Goal: Information Seeking & Learning: Understand process/instructions

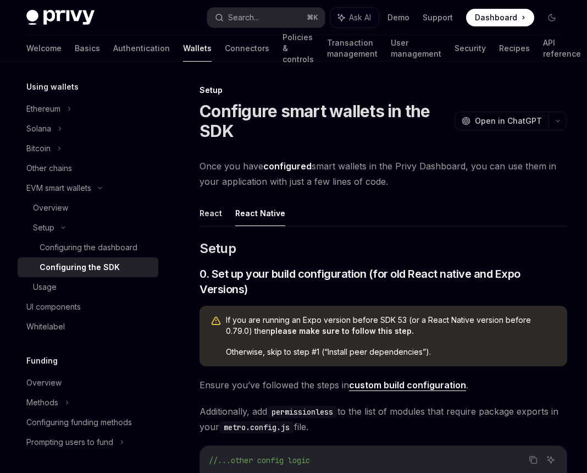
scroll to position [1, 0]
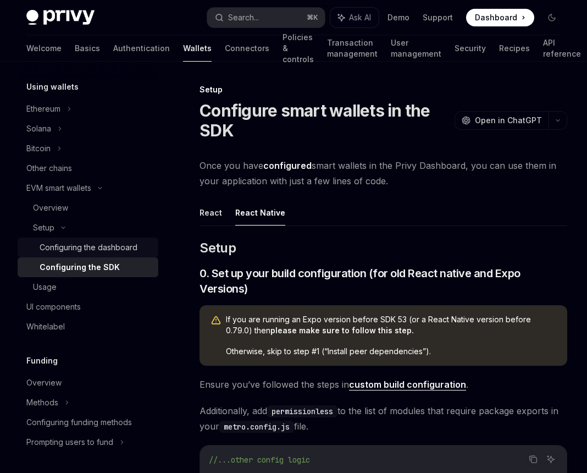
click at [134, 244] on div "Configuring the dashboard" at bounding box center [89, 247] width 98 height 13
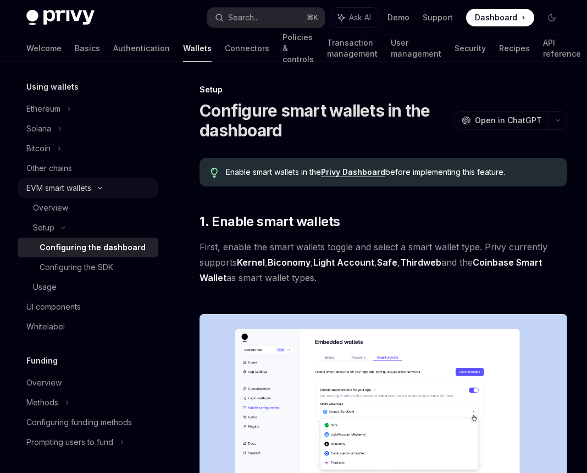
click at [100, 190] on div "EVM smart wallets" at bounding box center [88, 188] width 141 height 20
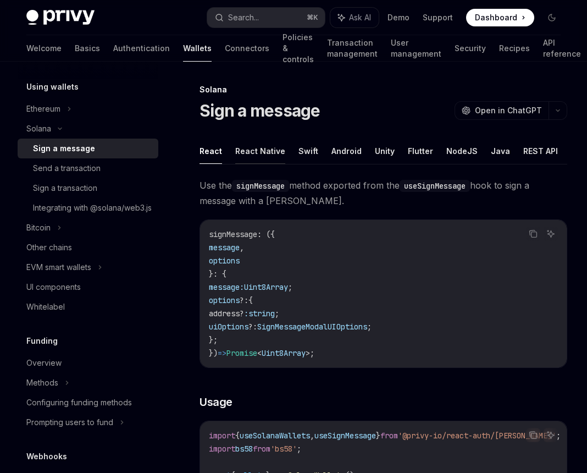
click at [258, 156] on button "React Native" at bounding box center [260, 151] width 50 height 26
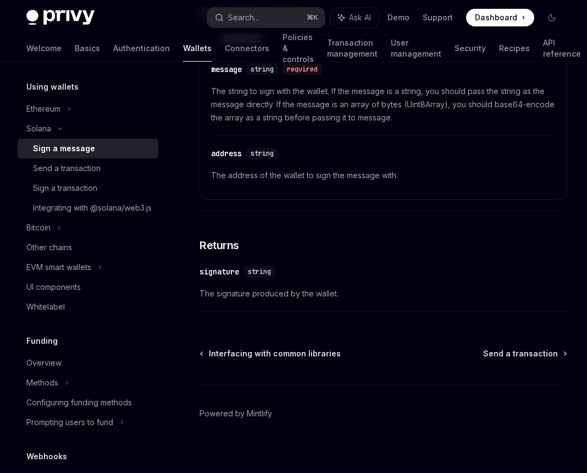
scroll to position [466, 0]
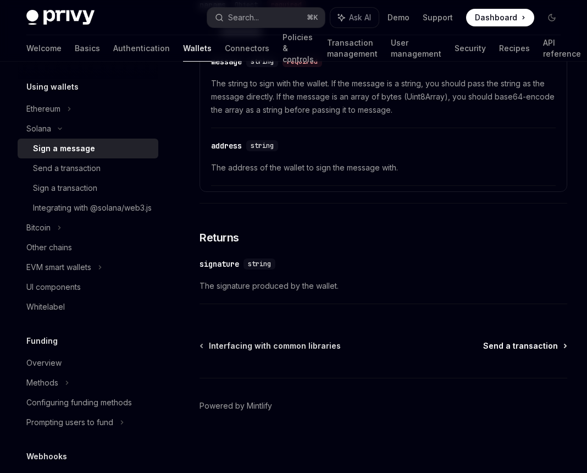
click at [528, 346] on span "Send a transaction" at bounding box center [520, 345] width 75 height 11
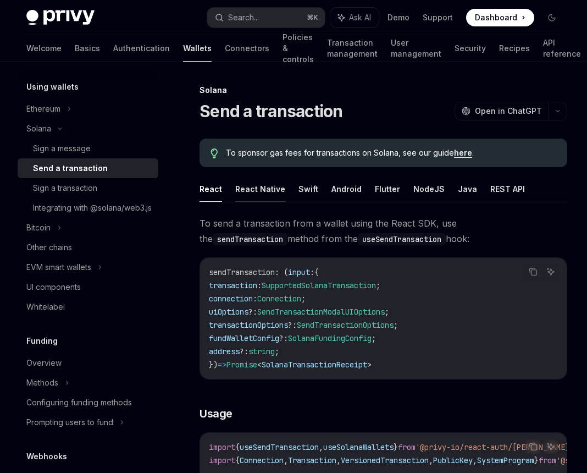
click at [269, 193] on button "React Native" at bounding box center [260, 189] width 50 height 26
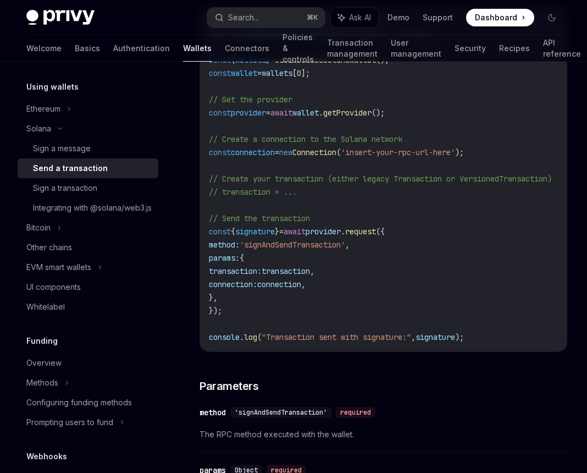
scroll to position [417, 0]
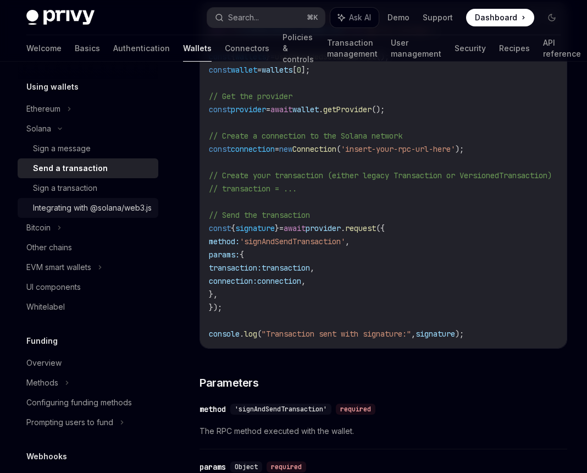
click at [102, 214] on div "Integrating with @solana/web3.js" at bounding box center [92, 207] width 119 height 13
type textarea "*"
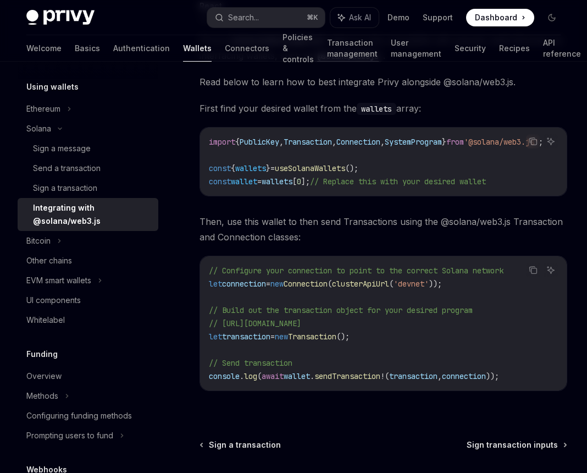
scroll to position [264, 0]
